Goal: Task Accomplishment & Management: Complete application form

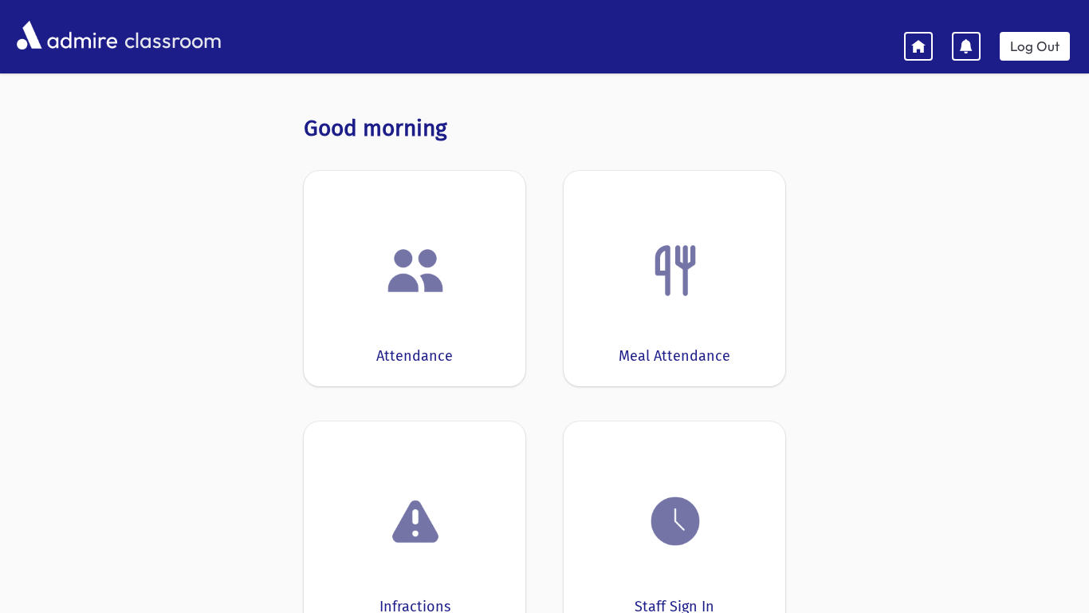
click at [423, 312] on div "Attendance" at bounding box center [415, 278] width 222 height 215
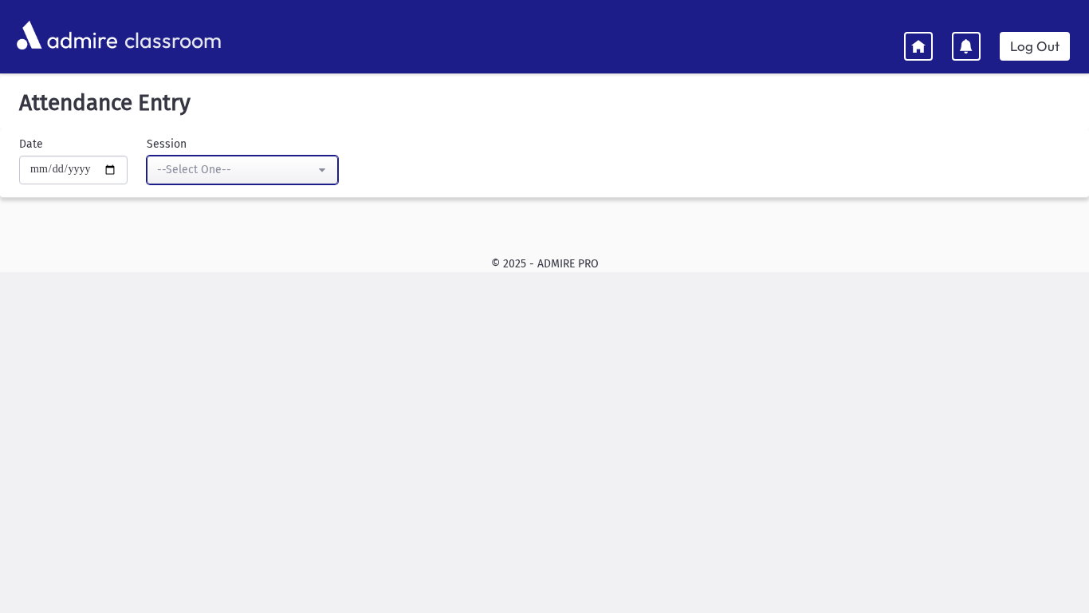
click at [215, 183] on button "--Select One--" at bounding box center [242, 170] width 191 height 29
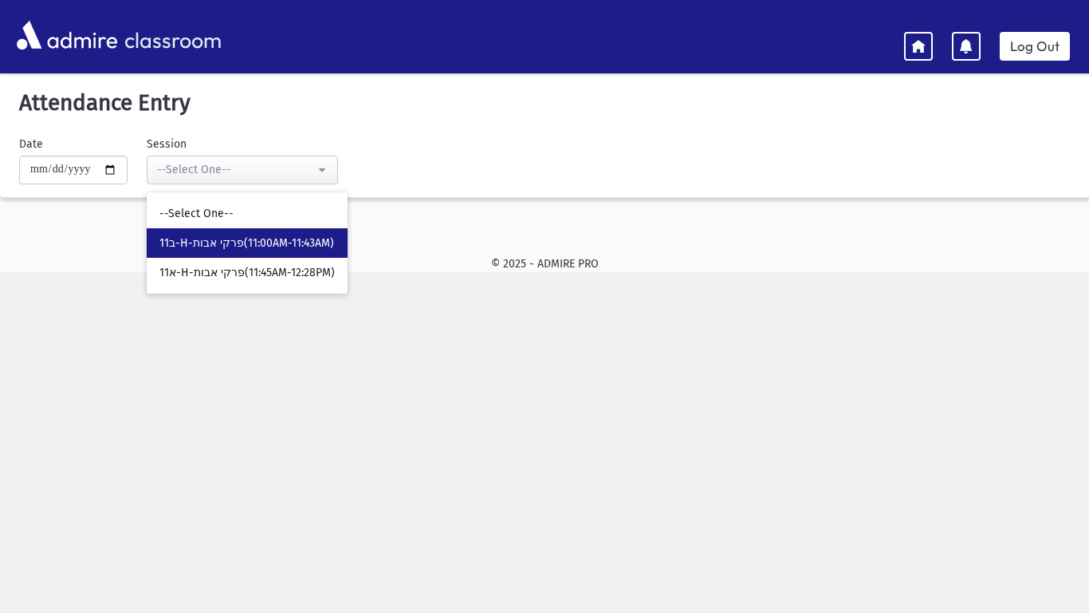
click at [202, 242] on span "11ב-H-פרקי אבות(11:00AM-11:43AM)" at bounding box center [247, 243] width 175 height 16
select select "*****"
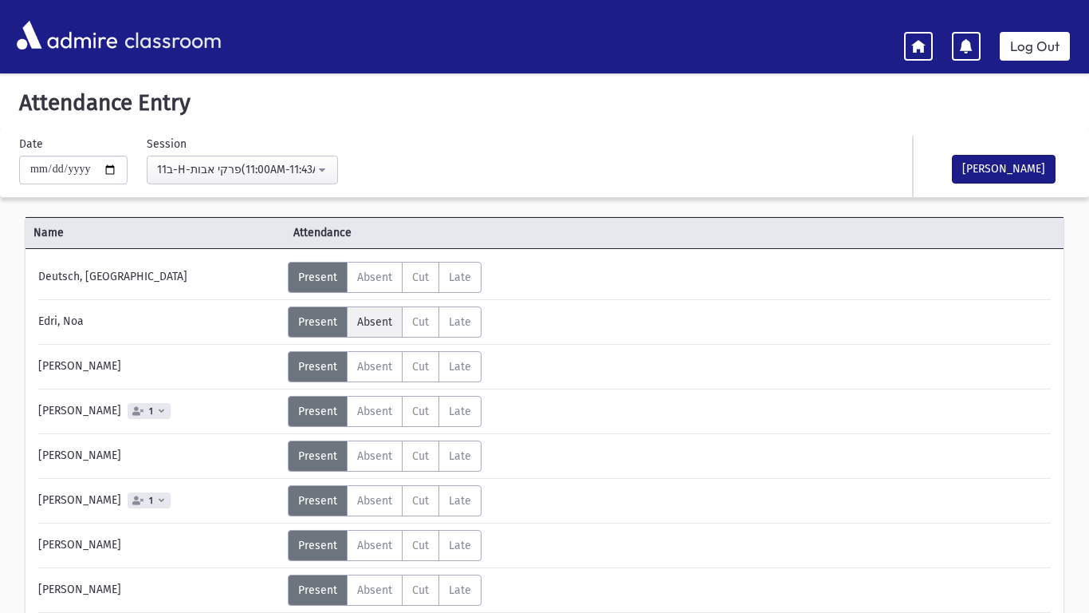
click at [371, 327] on span "Absent" at bounding box center [374, 322] width 35 height 14
click at [370, 360] on span "Absent" at bounding box center [374, 367] width 35 height 14
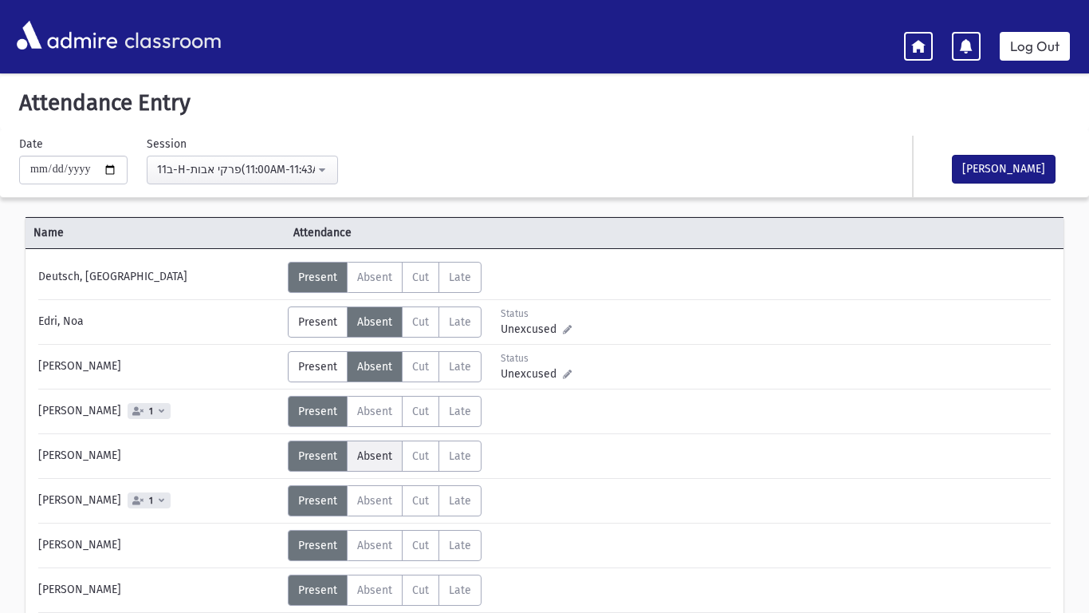
click at [378, 451] on span "Absent" at bounding box center [374, 456] width 35 height 14
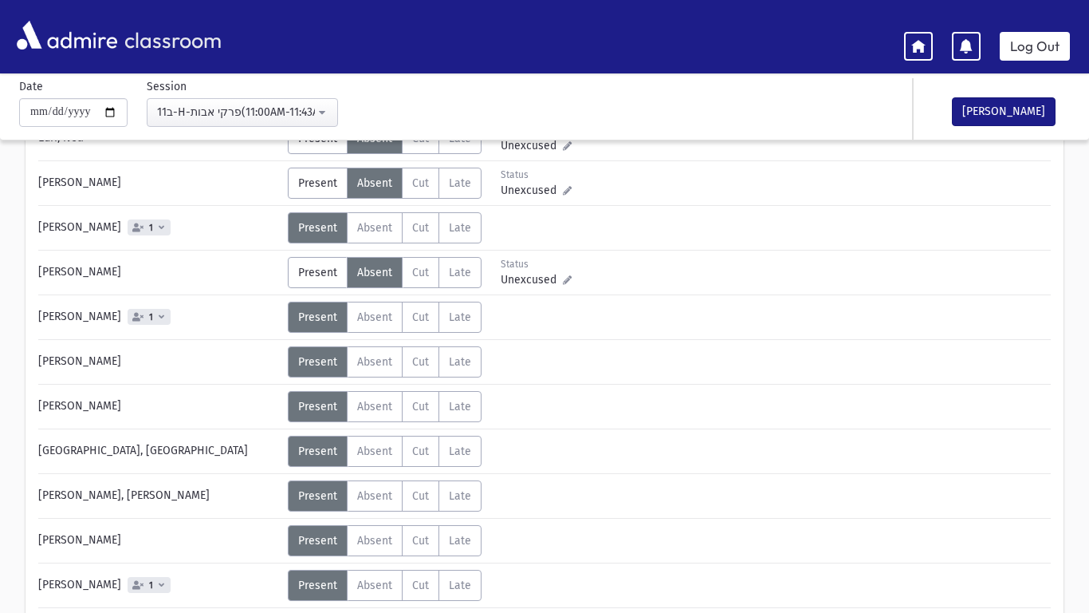
scroll to position [190, 0]
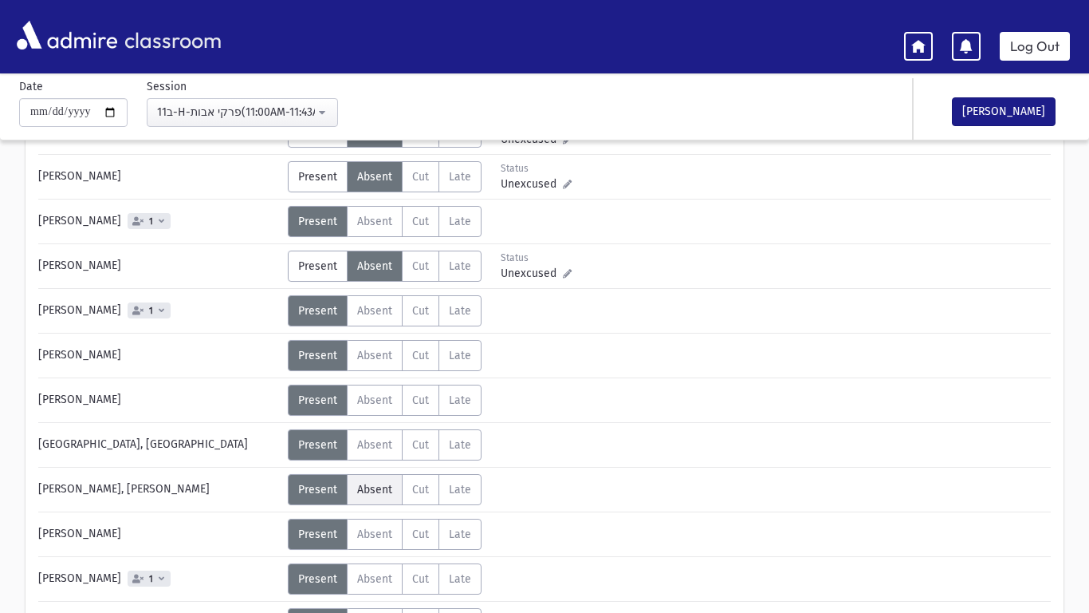
click at [381, 483] on span "Absent" at bounding box center [374, 490] width 35 height 14
click at [370, 542] on label "Absent A" at bounding box center [375, 533] width 56 height 31
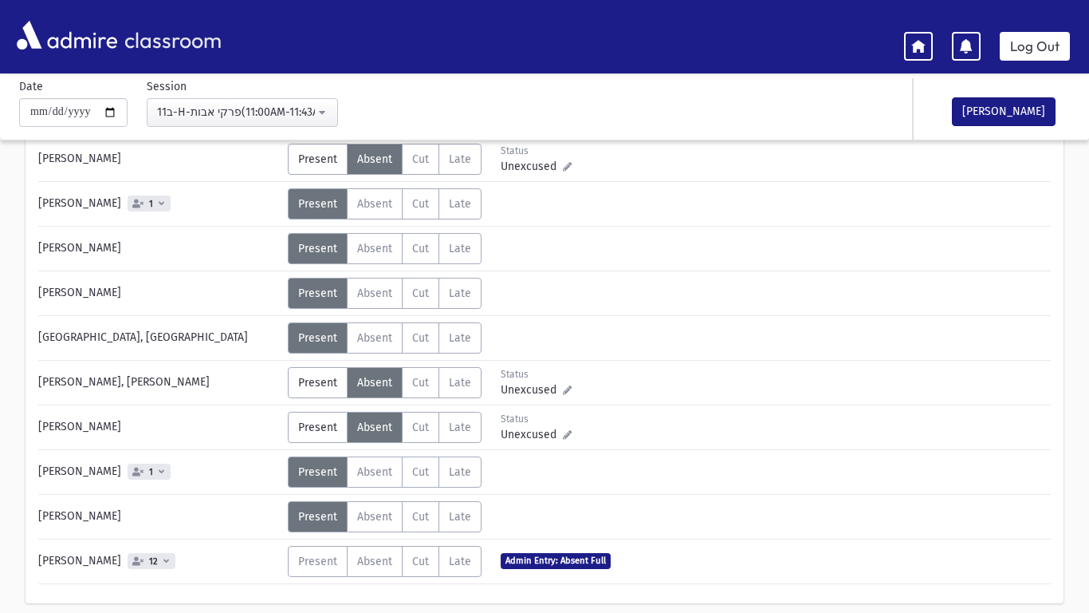
scroll to position [303, 0]
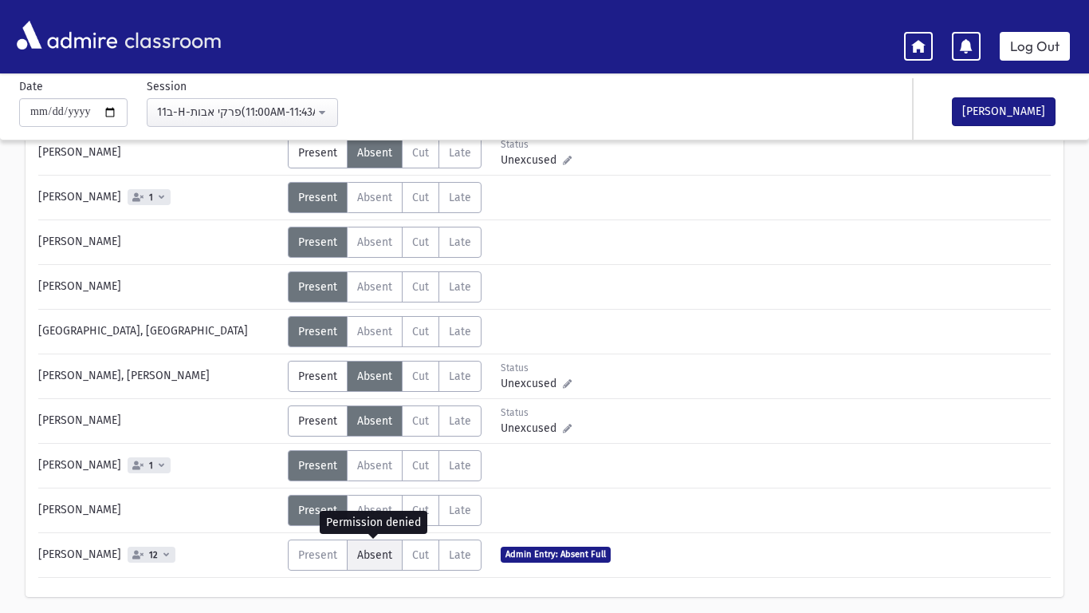
click at [380, 548] on span "Absent" at bounding box center [374, 555] width 35 height 14
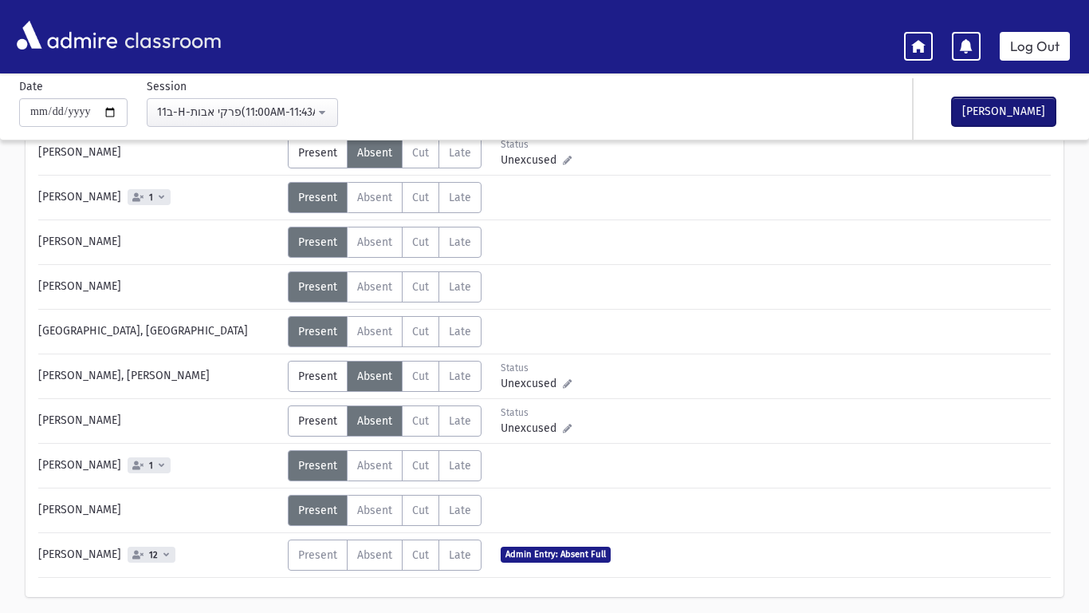
click at [993, 115] on button "[PERSON_NAME]" at bounding box center [1004, 111] width 104 height 29
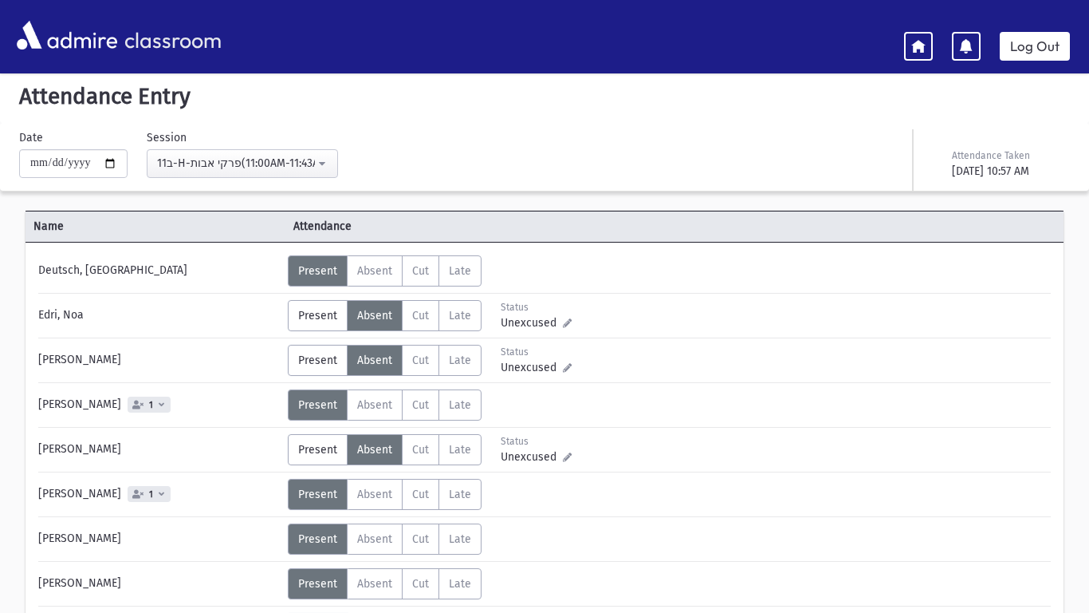
scroll to position [0, 0]
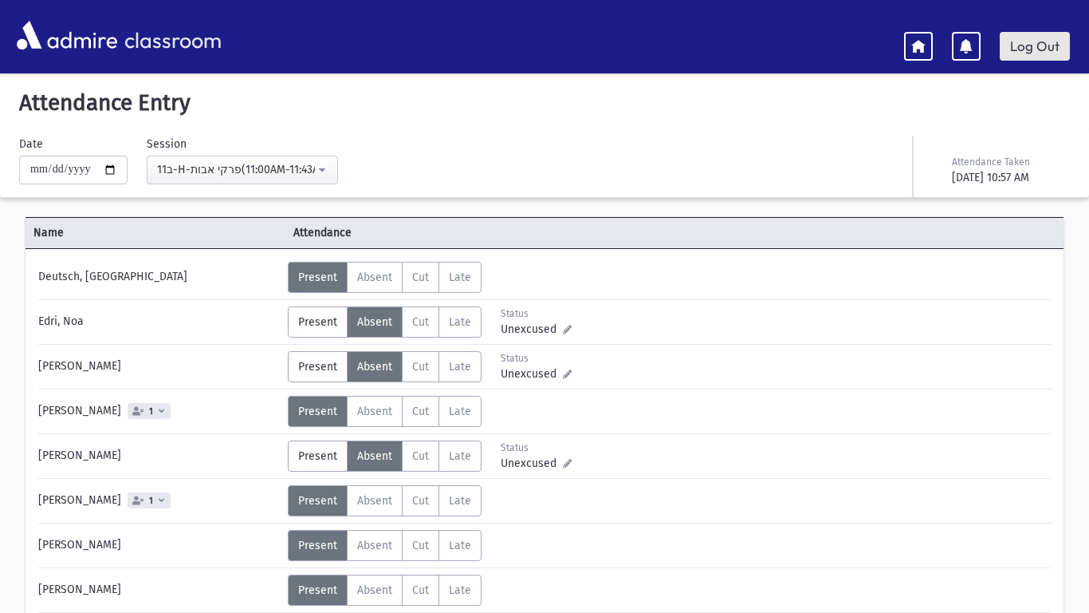
click at [1066, 49] on link "Log Out" at bounding box center [1035, 46] width 70 height 29
